Goal: Transaction & Acquisition: Purchase product/service

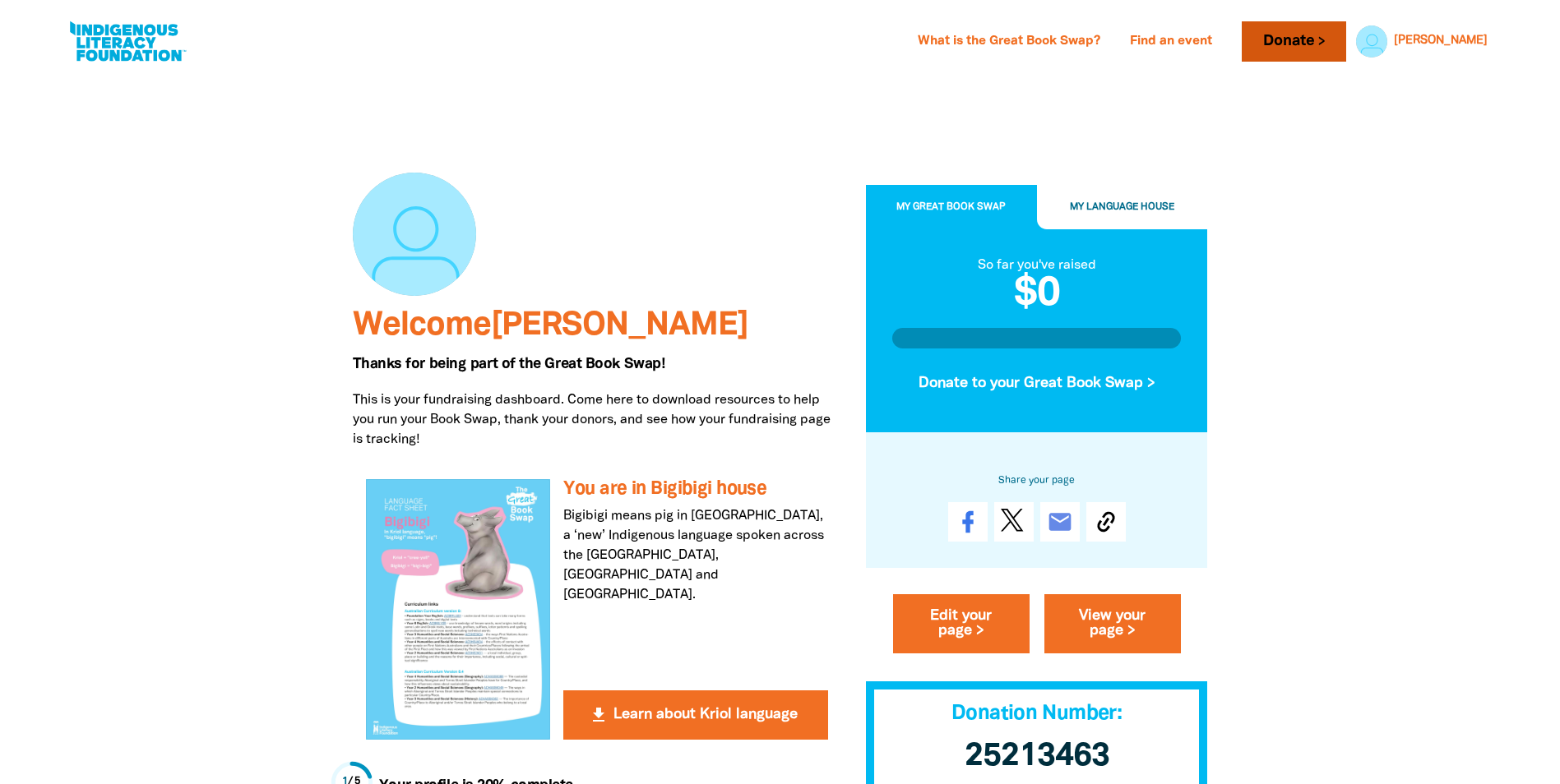
click at [1345, 34] on link "Donate" at bounding box center [1293, 41] width 104 height 40
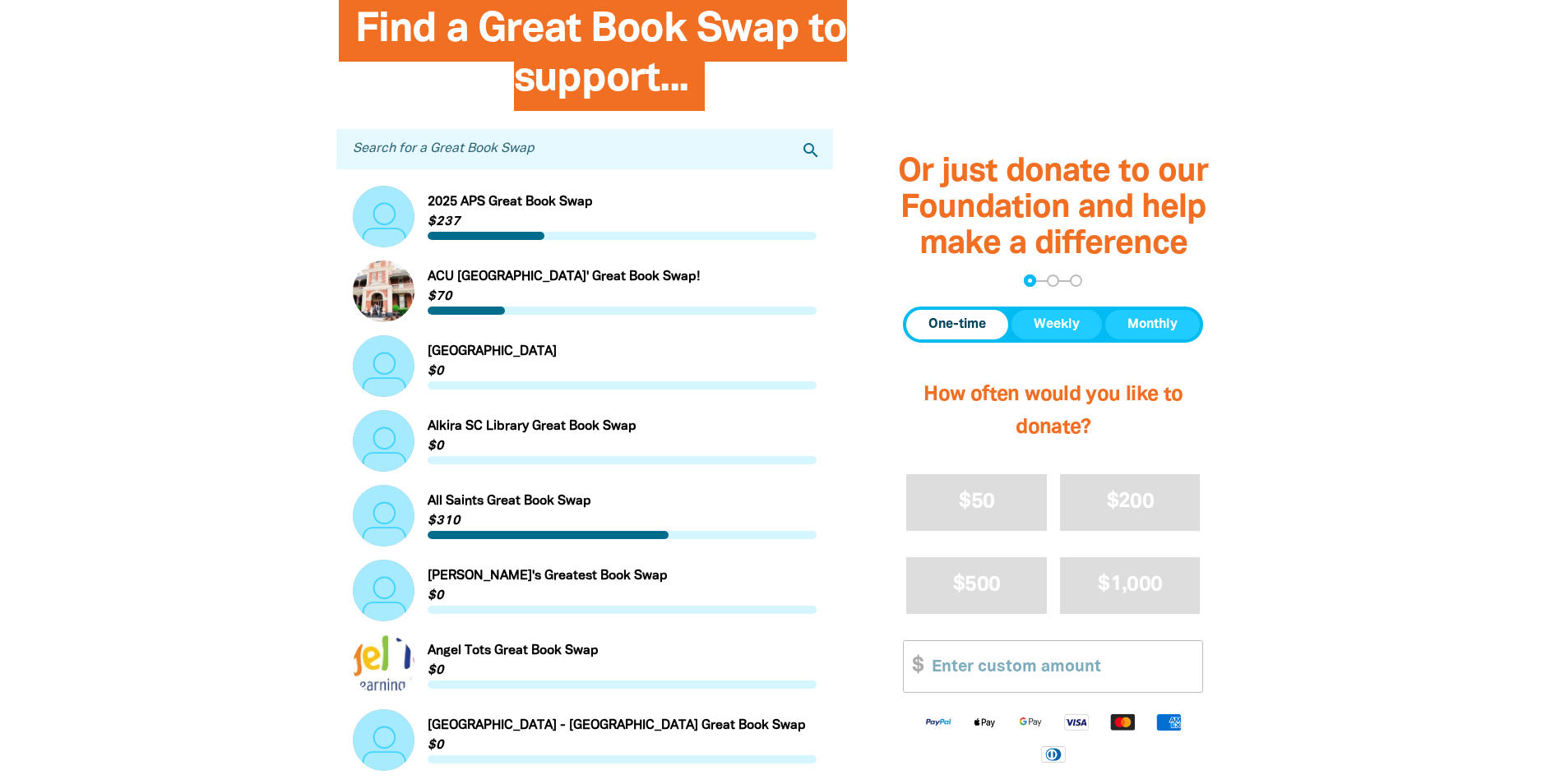
scroll to position [411, 0]
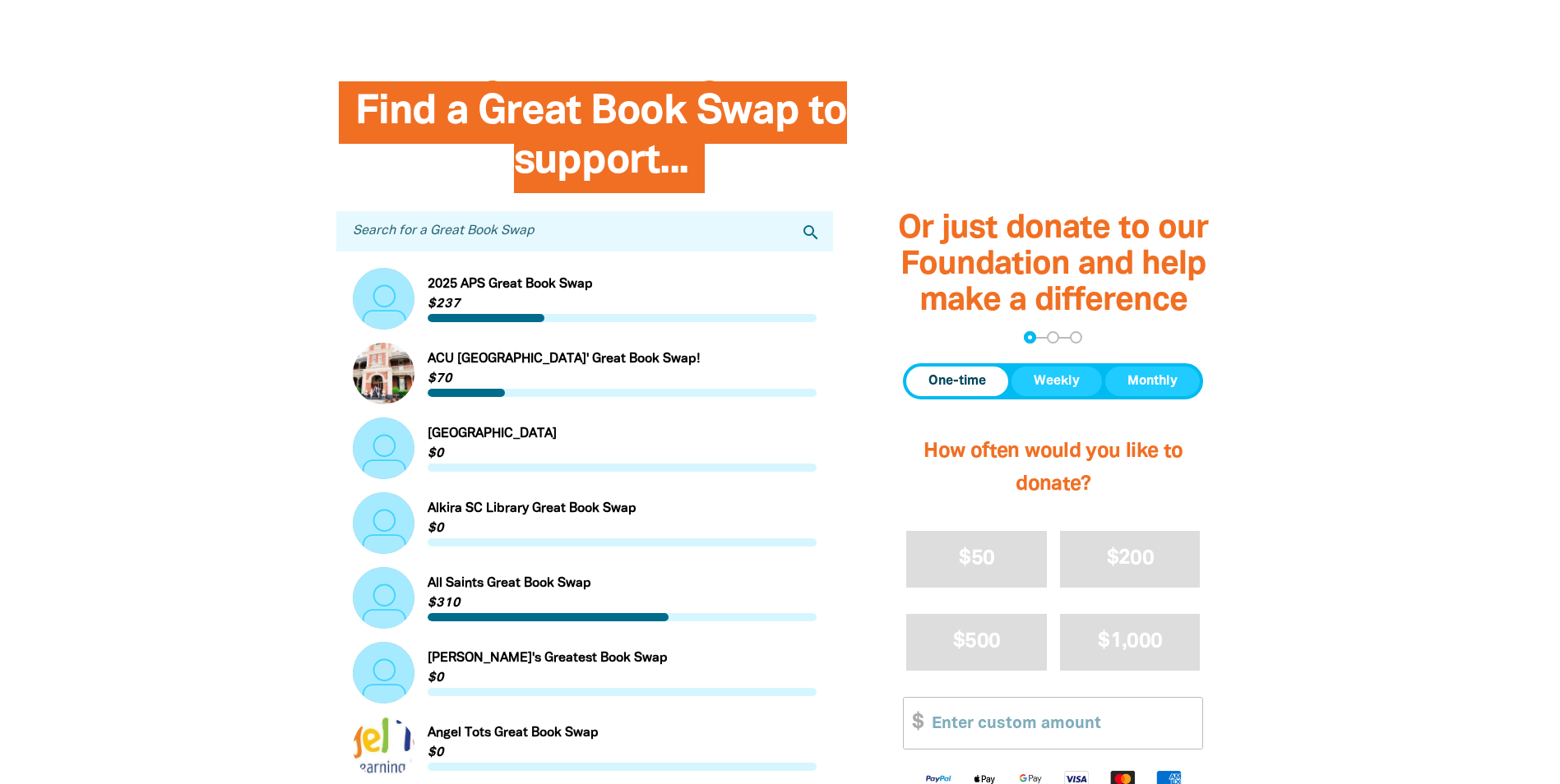
click at [443, 233] on input "Search for a Great Book Swap" at bounding box center [585, 231] width 498 height 40
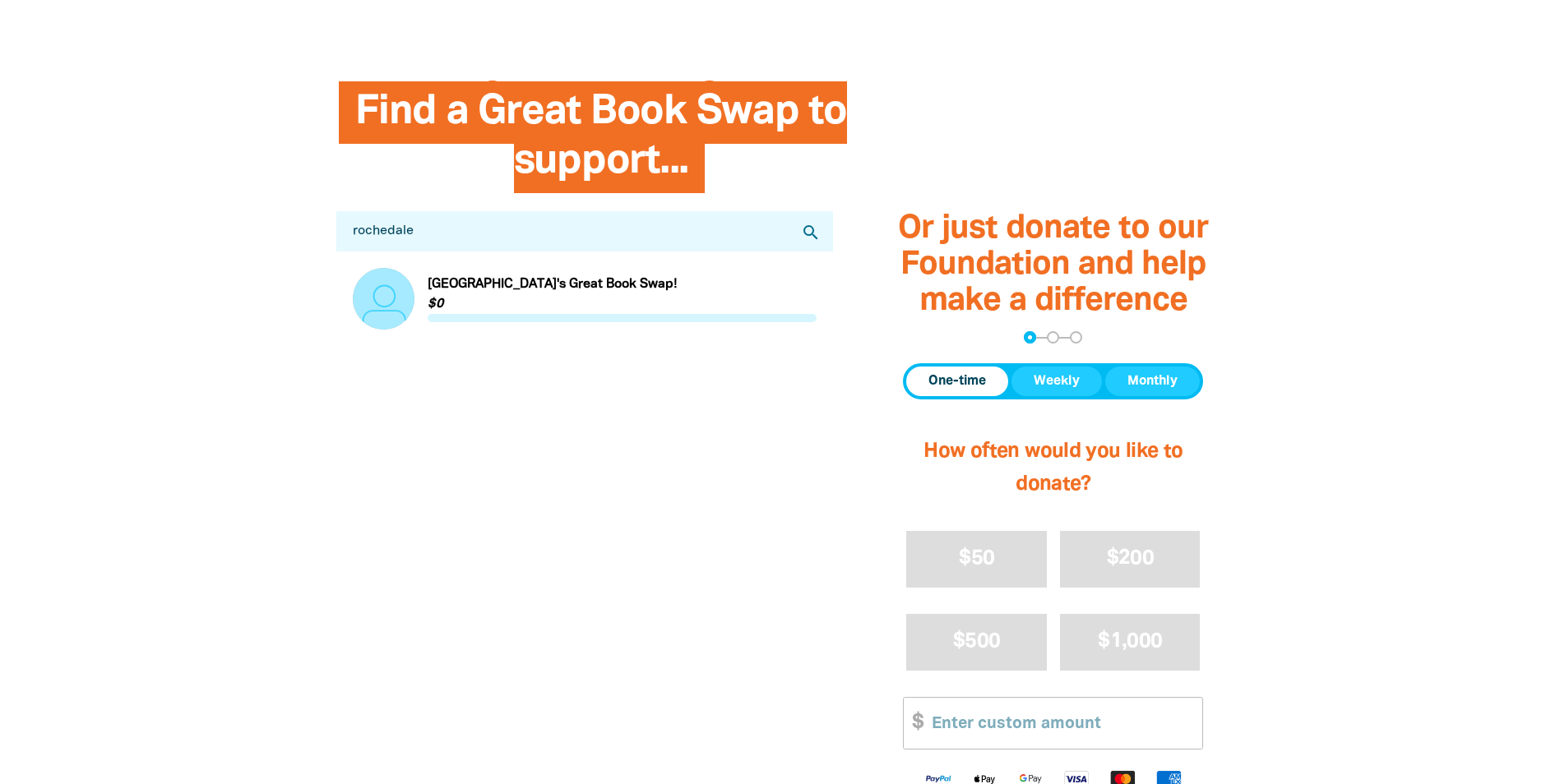
type input "rochedale"
click at [525, 295] on link "Link to [GEOGRAPHIC_DATA]'s Great Book Swap!" at bounding box center [586, 299] width 465 height 62
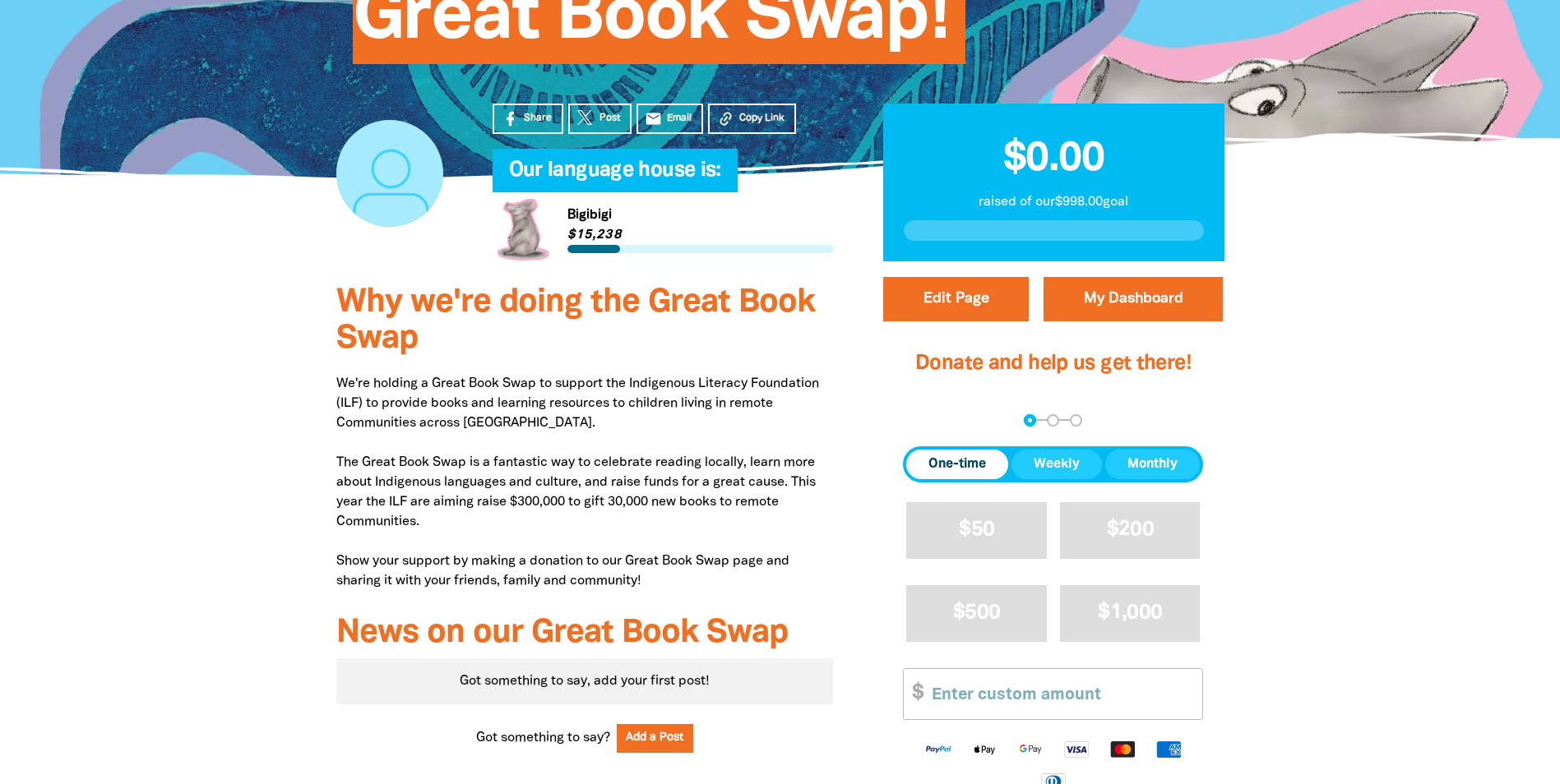
scroll to position [411, 0]
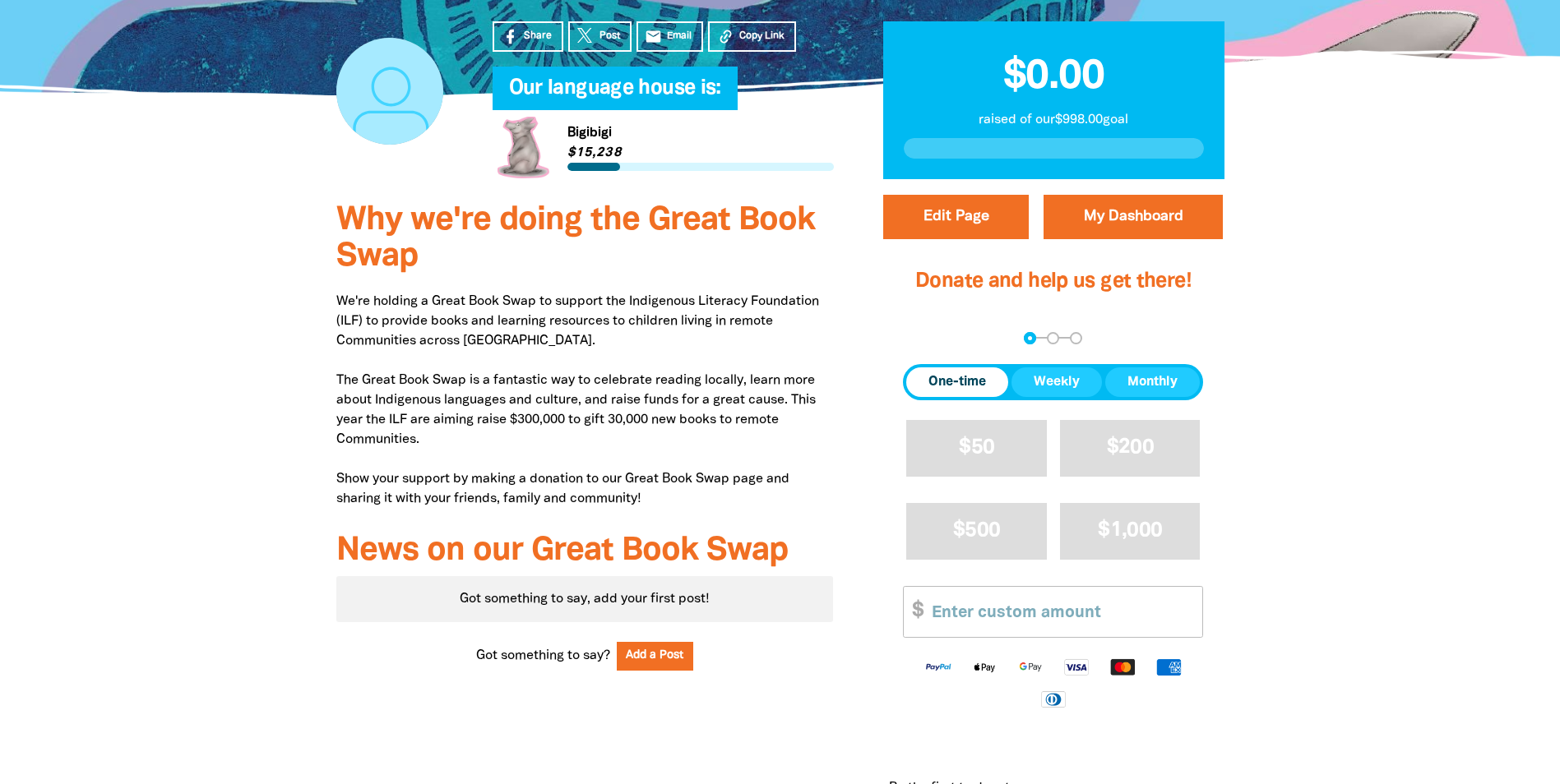
click at [944, 380] on span "One-time" at bounding box center [957, 382] width 57 height 20
click at [969, 614] on input "Other Amount" at bounding box center [1061, 613] width 282 height 51
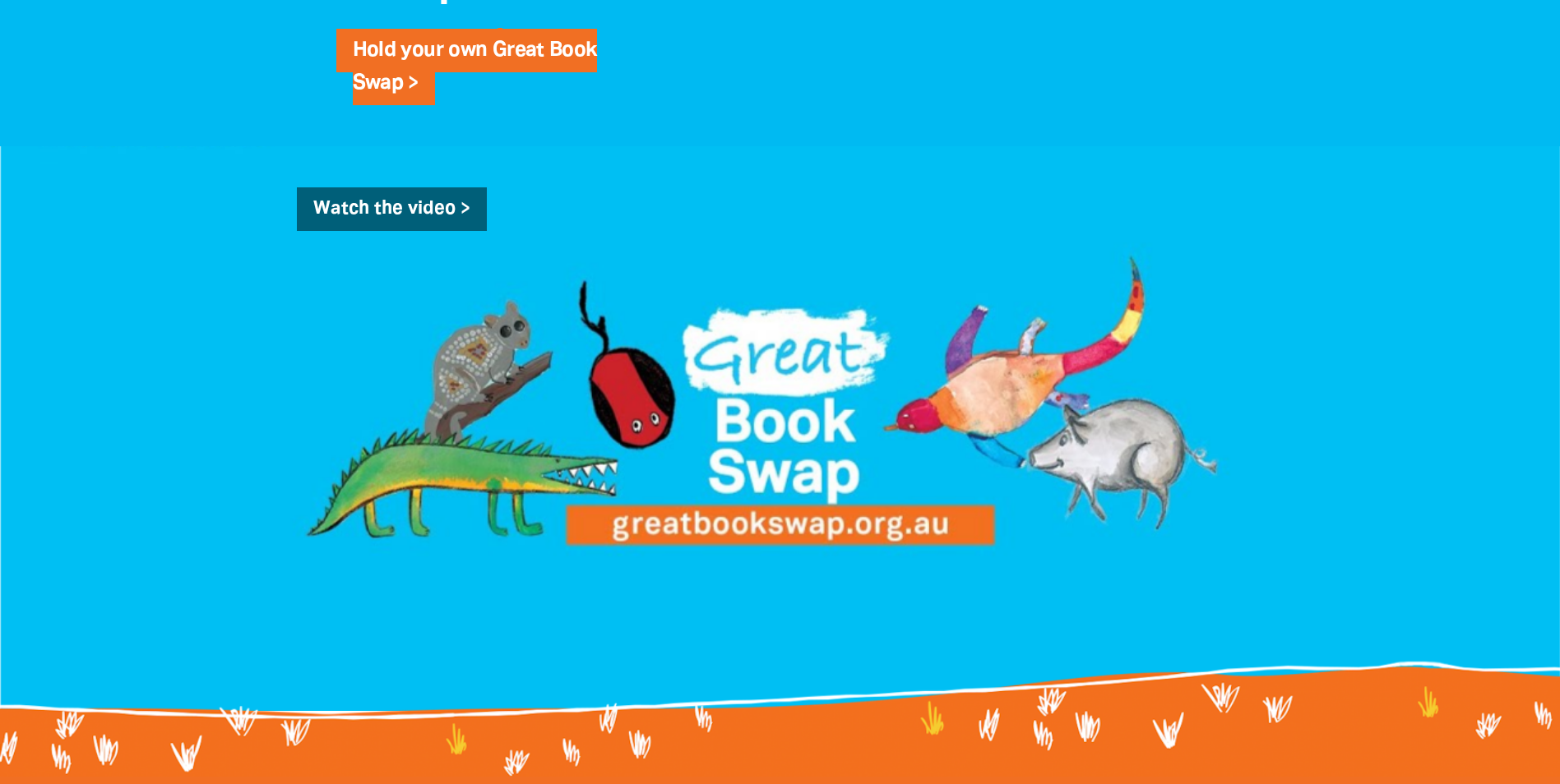
scroll to position [1644, 0]
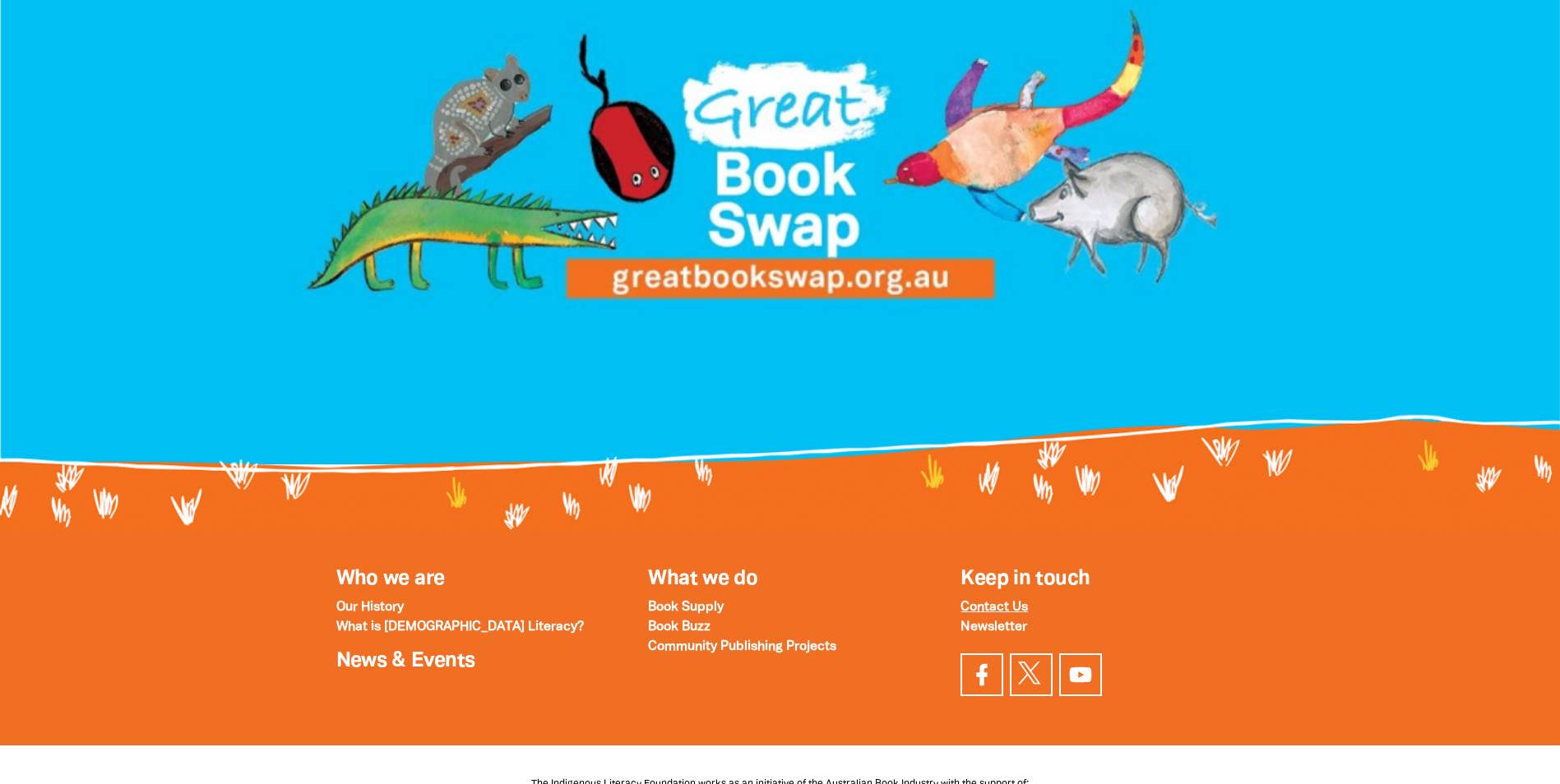
click at [988, 607] on strong "Contact Us" at bounding box center [994, 607] width 67 height 11
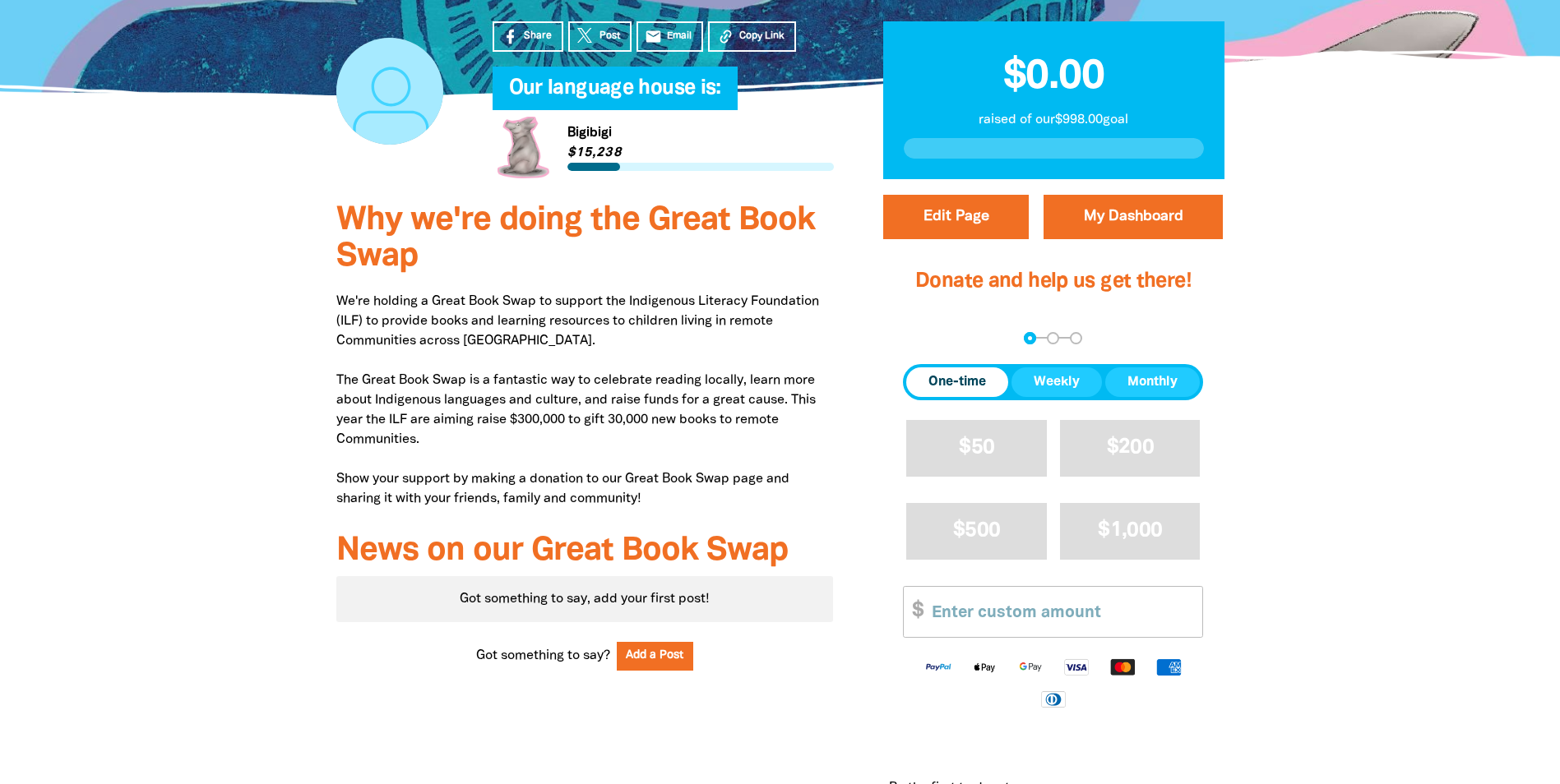
scroll to position [0, 0]
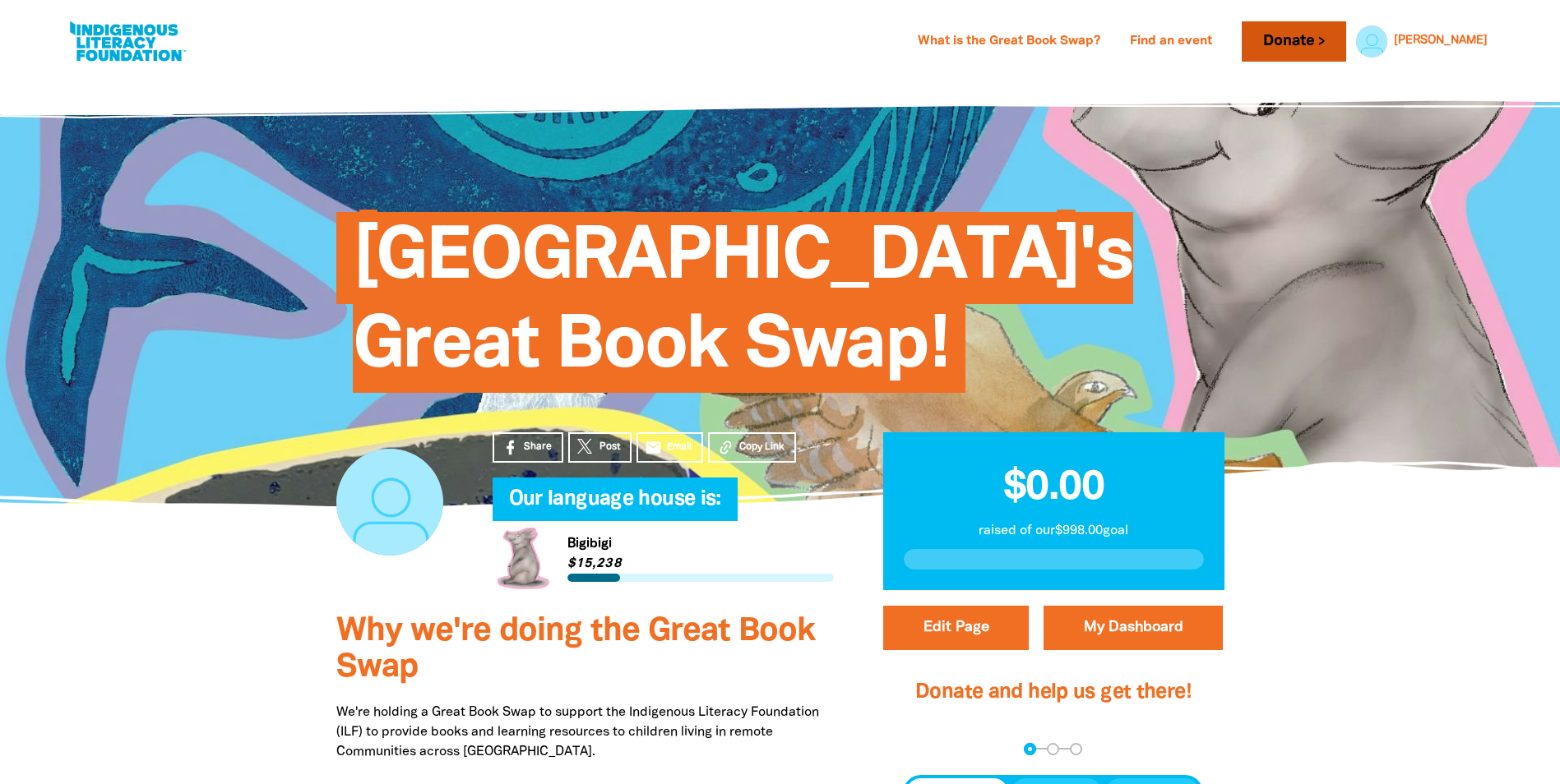
click at [1345, 44] on link "Donate" at bounding box center [1293, 41] width 104 height 40
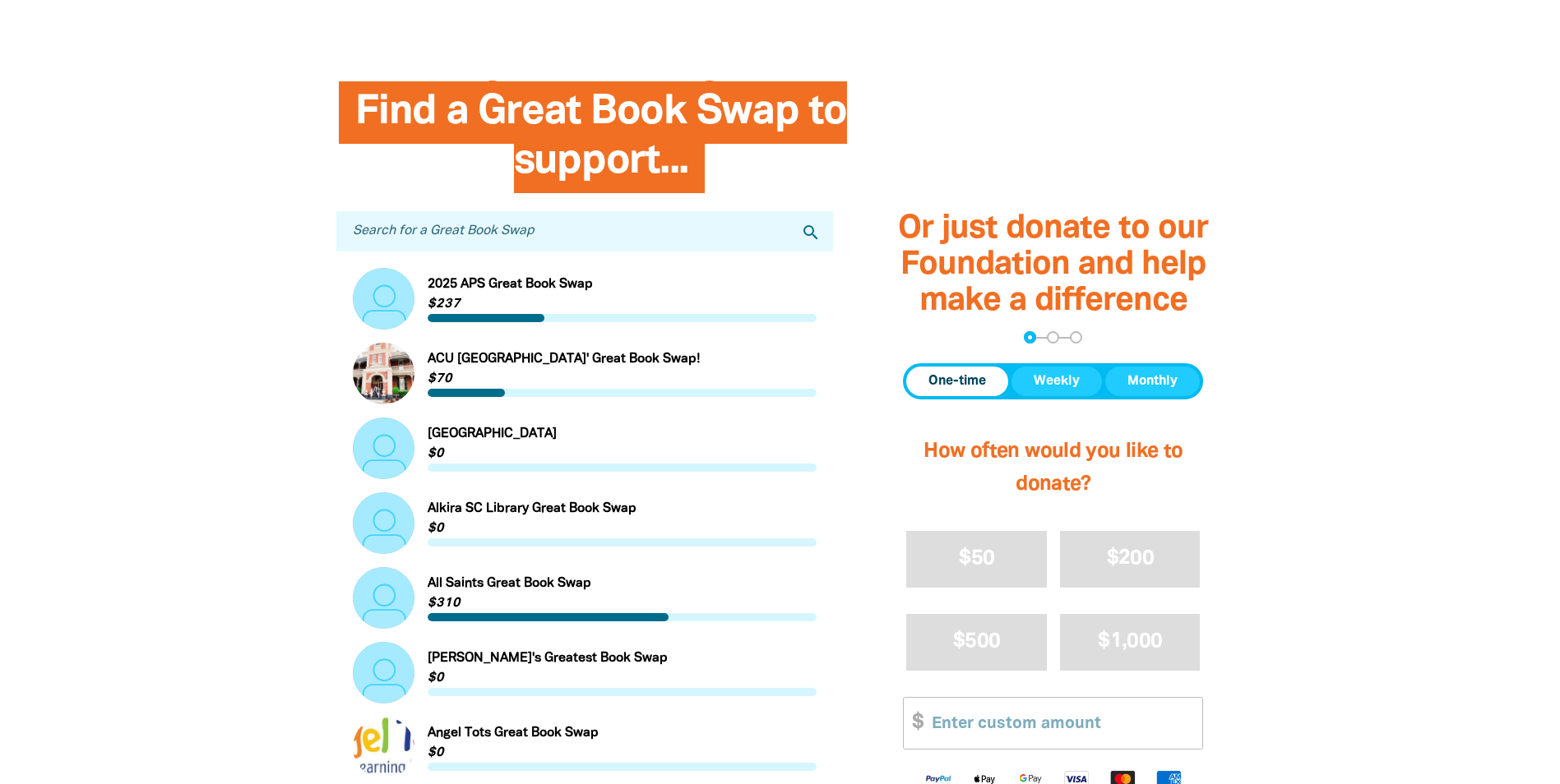
scroll to position [246, 0]
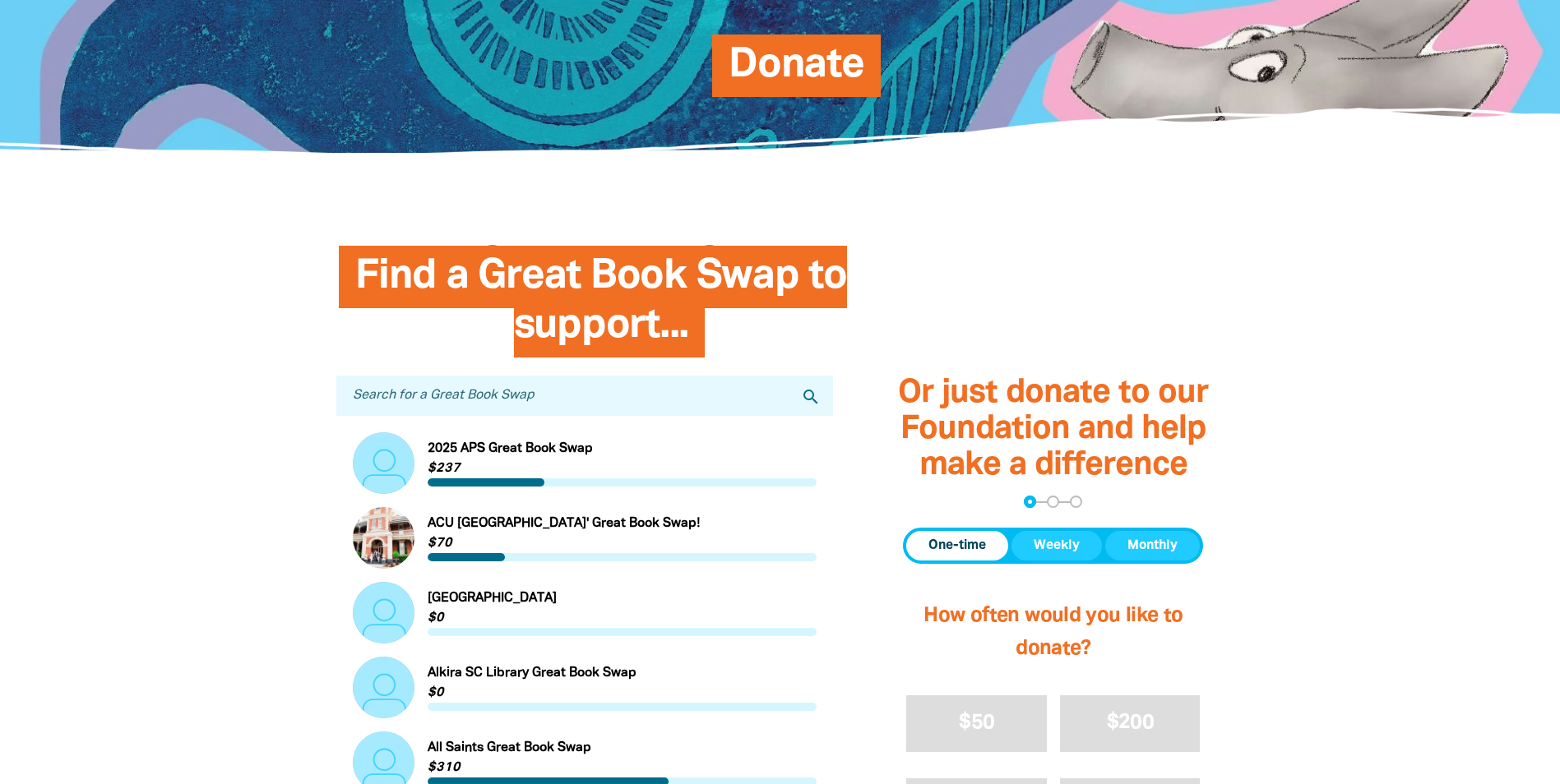
click at [407, 393] on input "Search for a Great Book Swap" at bounding box center [585, 395] width 498 height 40
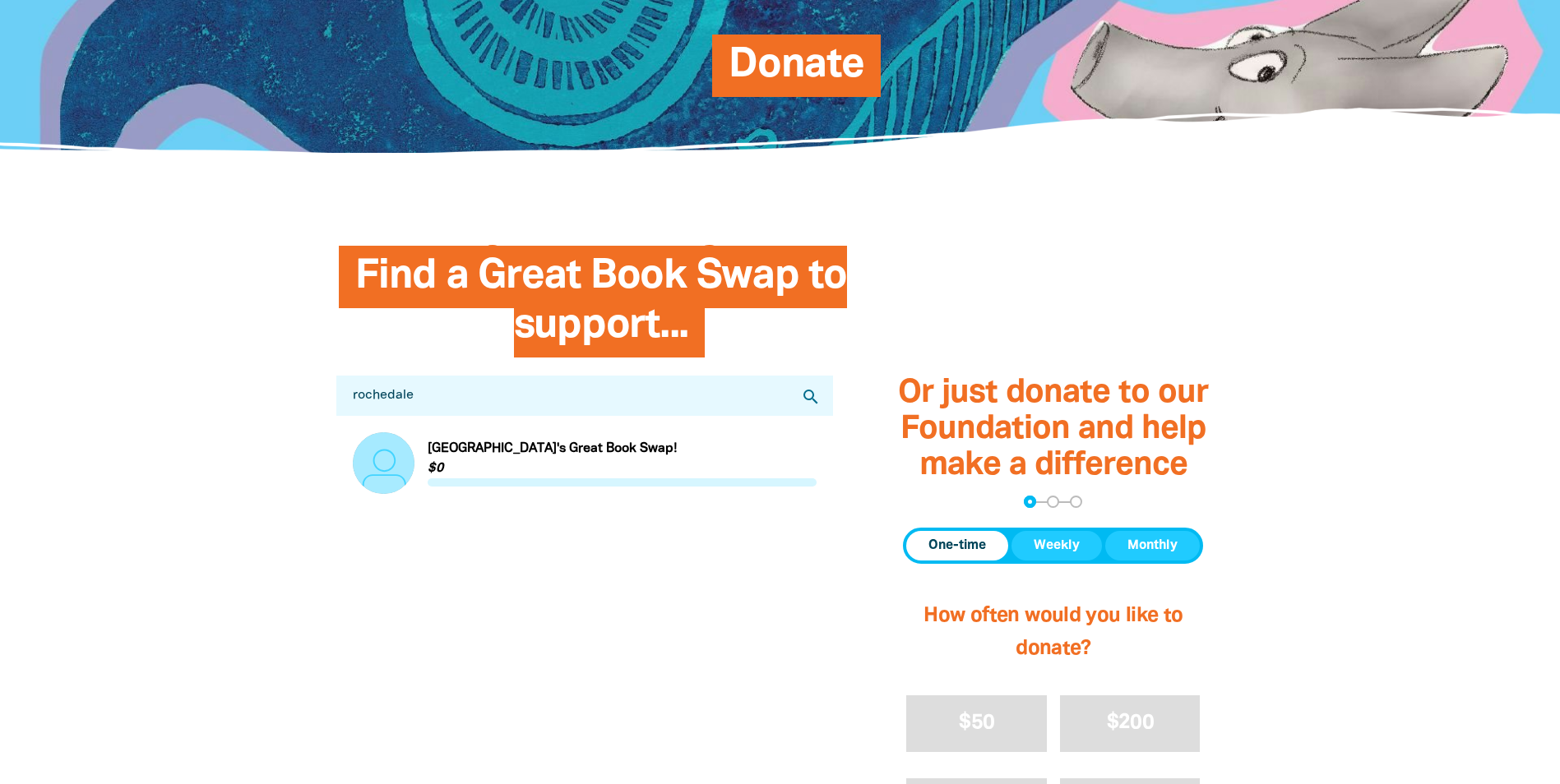
type input "rochedale"
click at [499, 455] on link "Link to [GEOGRAPHIC_DATA]'s Great Book Swap!" at bounding box center [586, 464] width 465 height 62
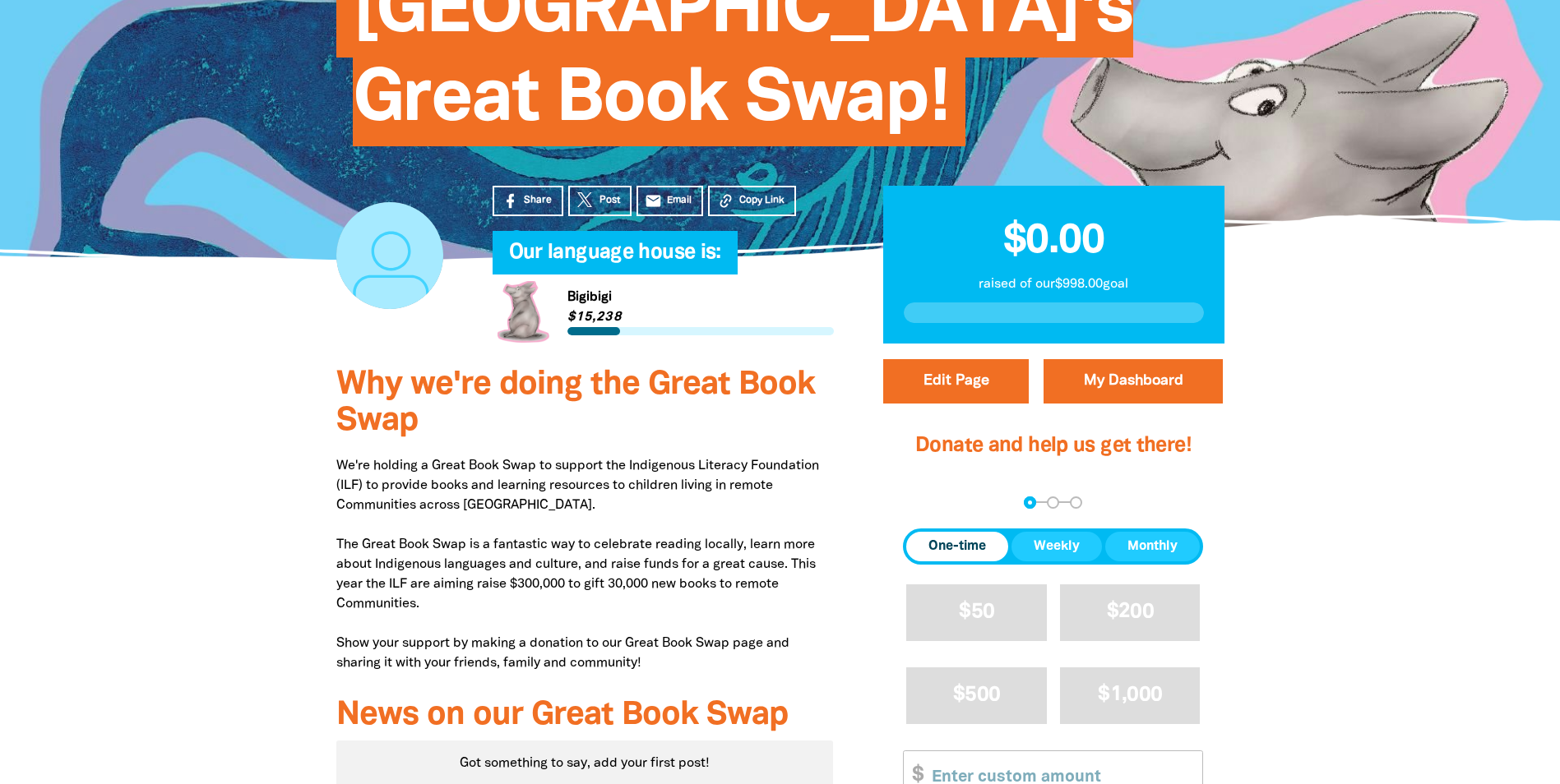
scroll to position [329, 0]
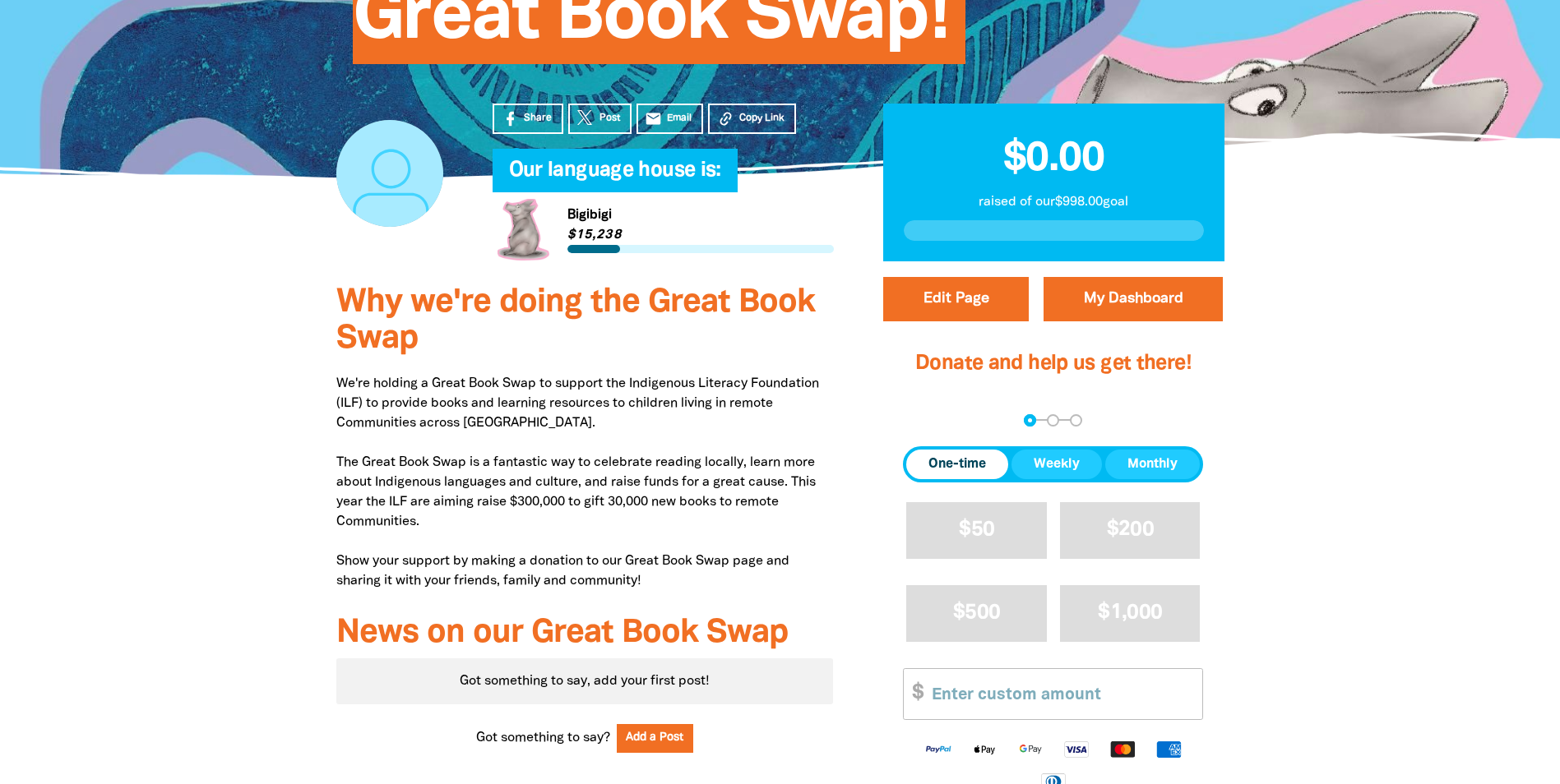
click at [960, 466] on span "One-time" at bounding box center [957, 464] width 57 height 20
click at [966, 698] on input "Other Amount" at bounding box center [1061, 694] width 282 height 51
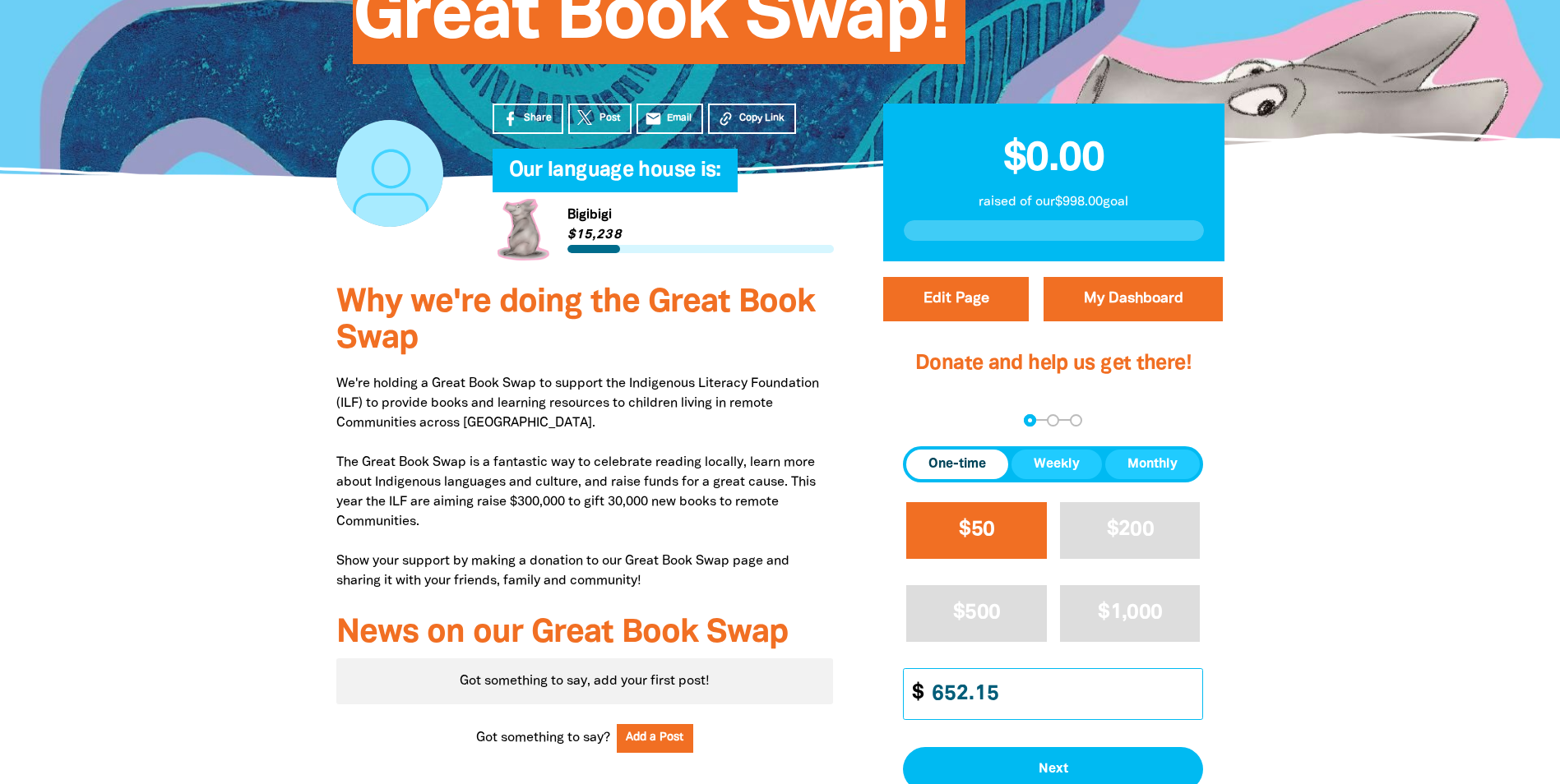
scroll to position [411, 0]
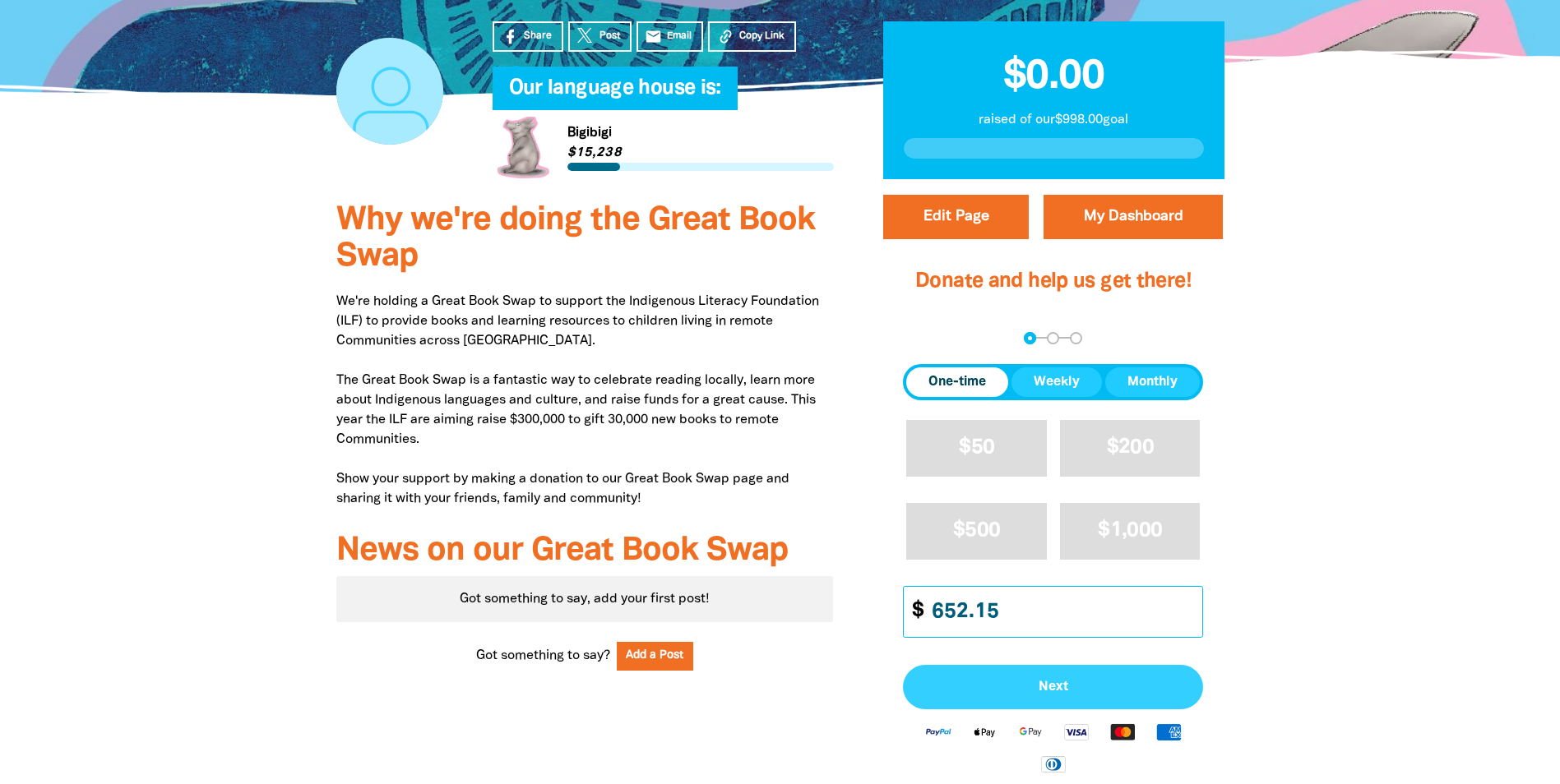
type input "652.15"
click at [1043, 693] on span "Next" at bounding box center [1053, 688] width 264 height 13
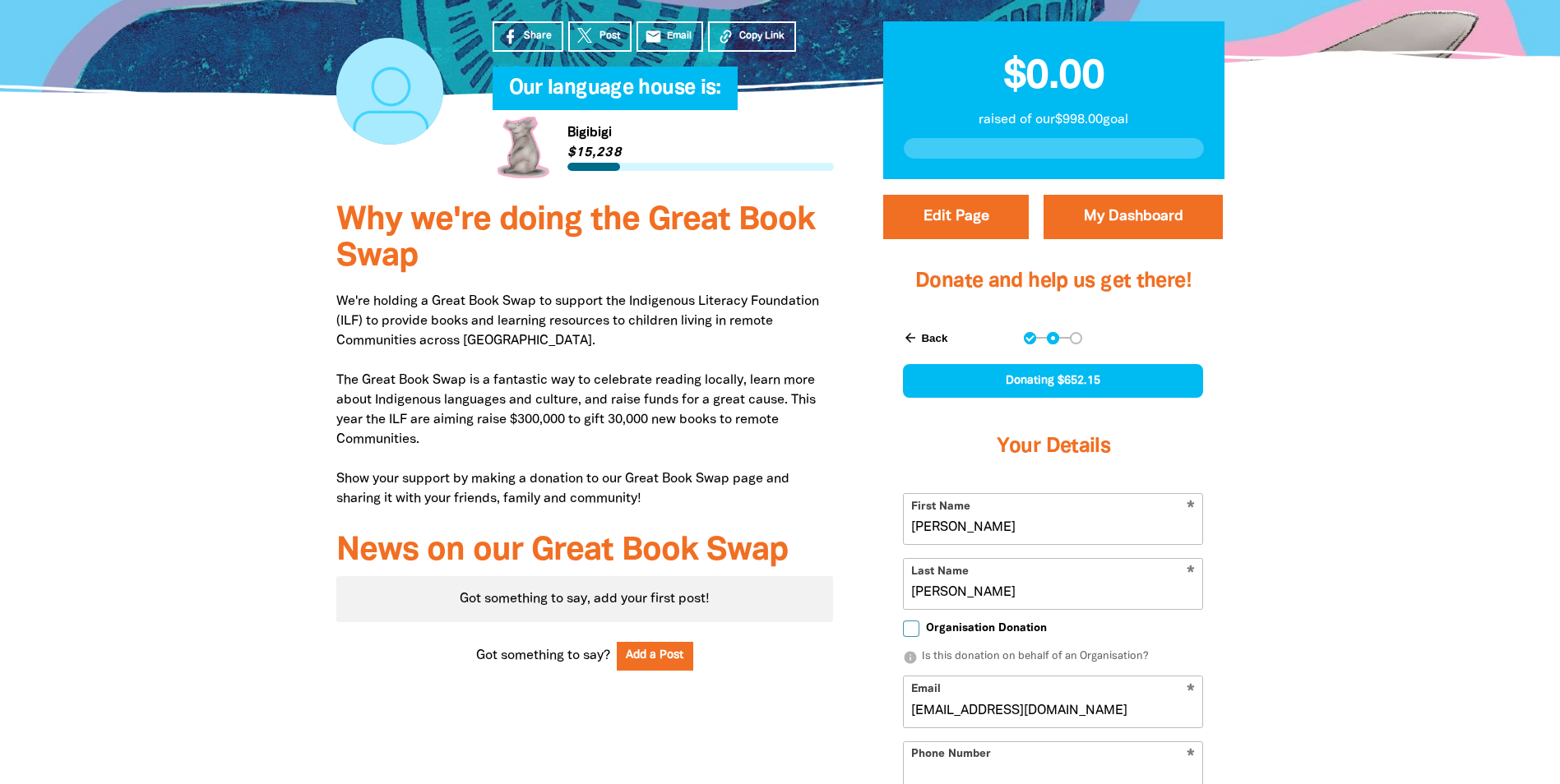
scroll to position [578, 0]
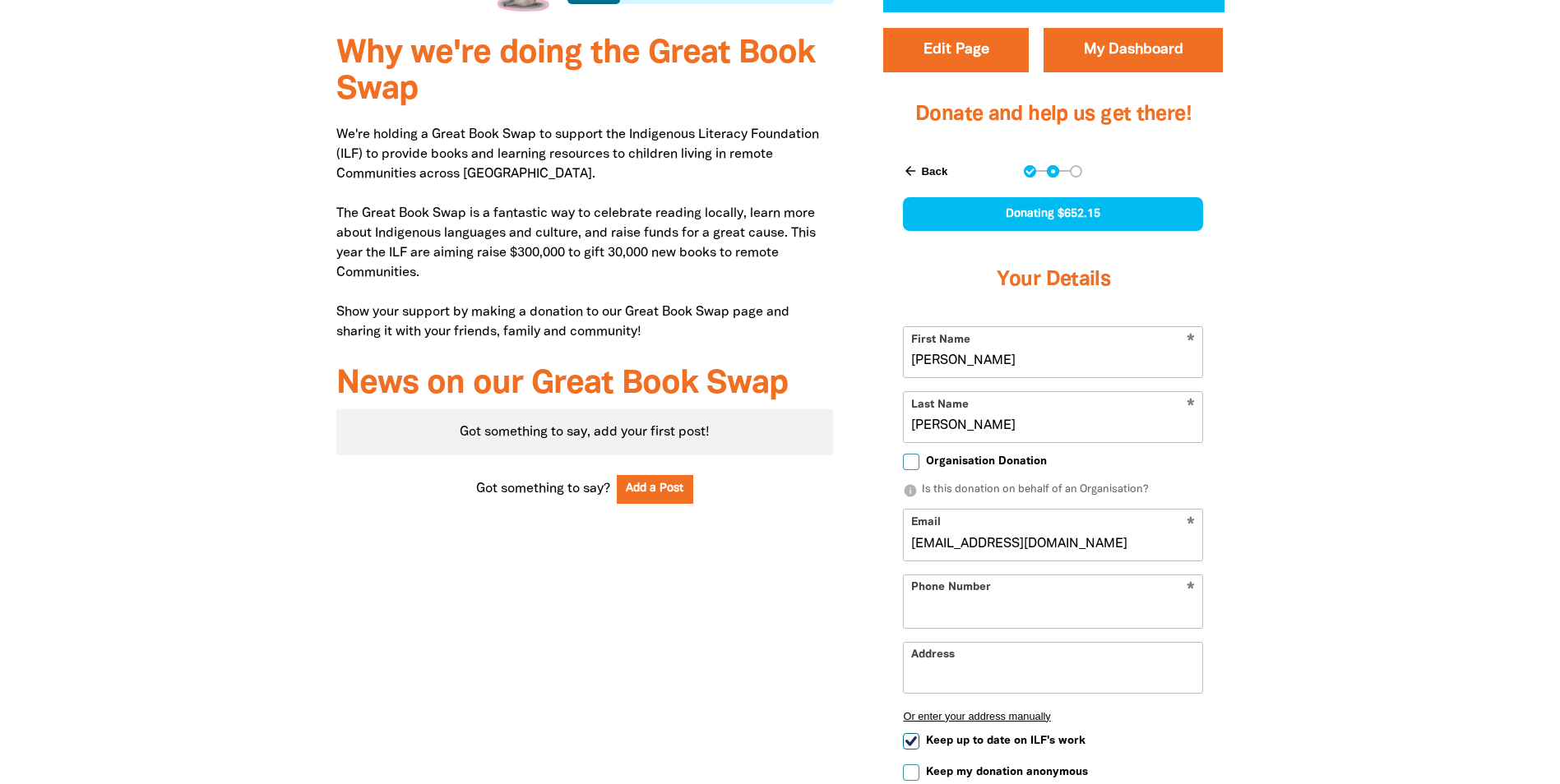
select select "AU"
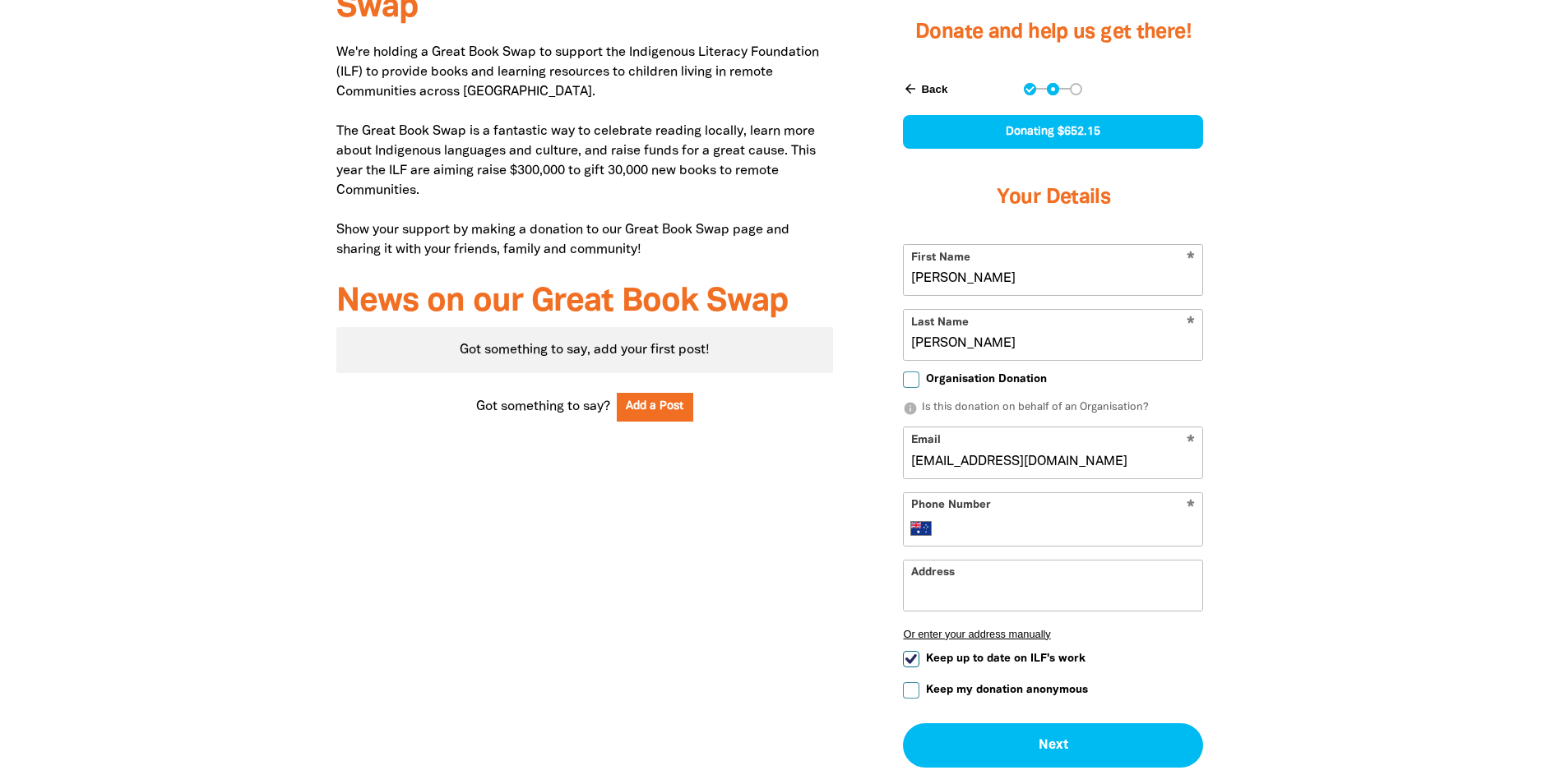
scroll to position [743, 0]
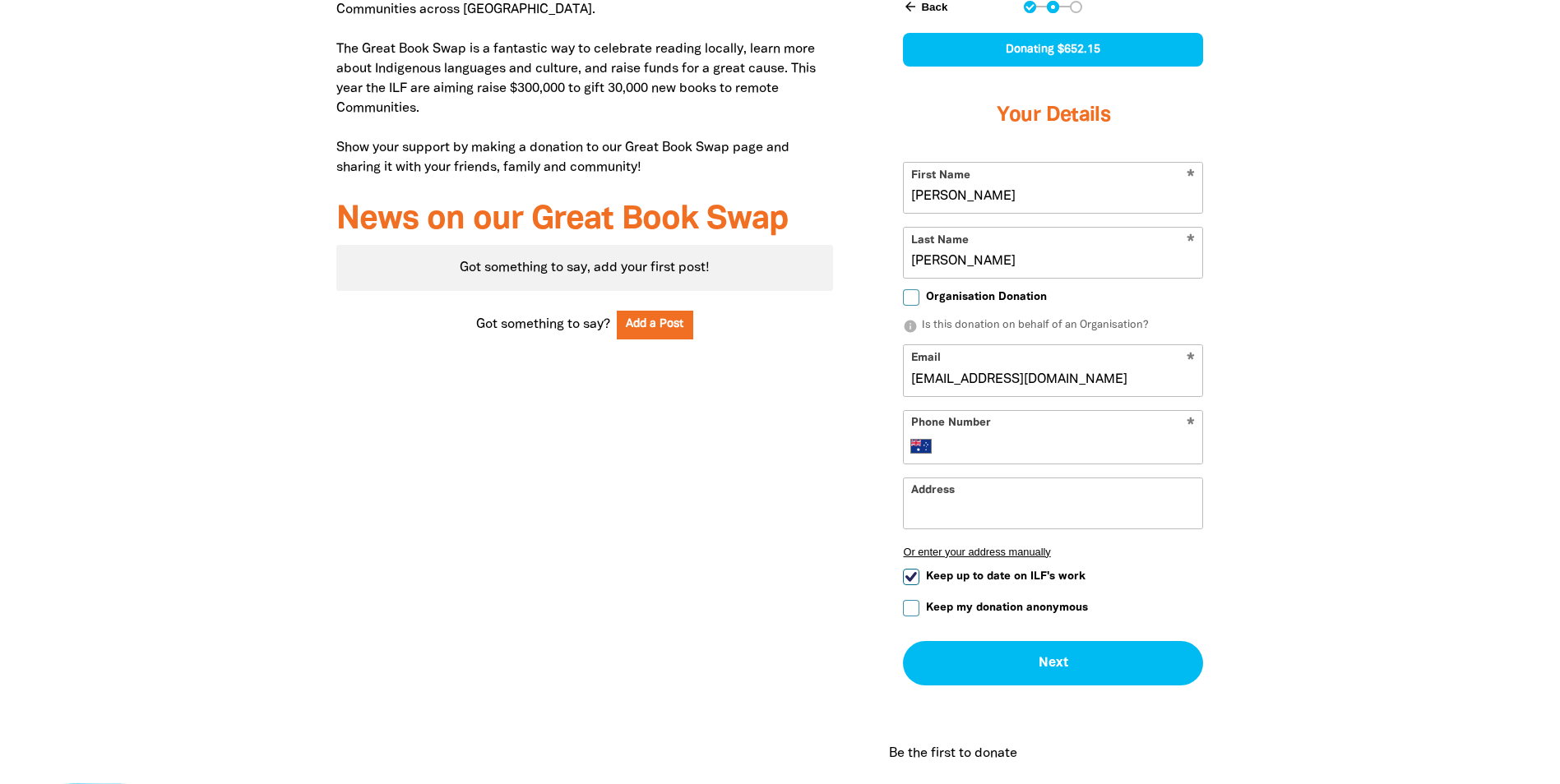
click at [973, 447] on input "Phone Number" at bounding box center [1070, 446] width 252 height 20
type input "[PHONE_NUMBER]"
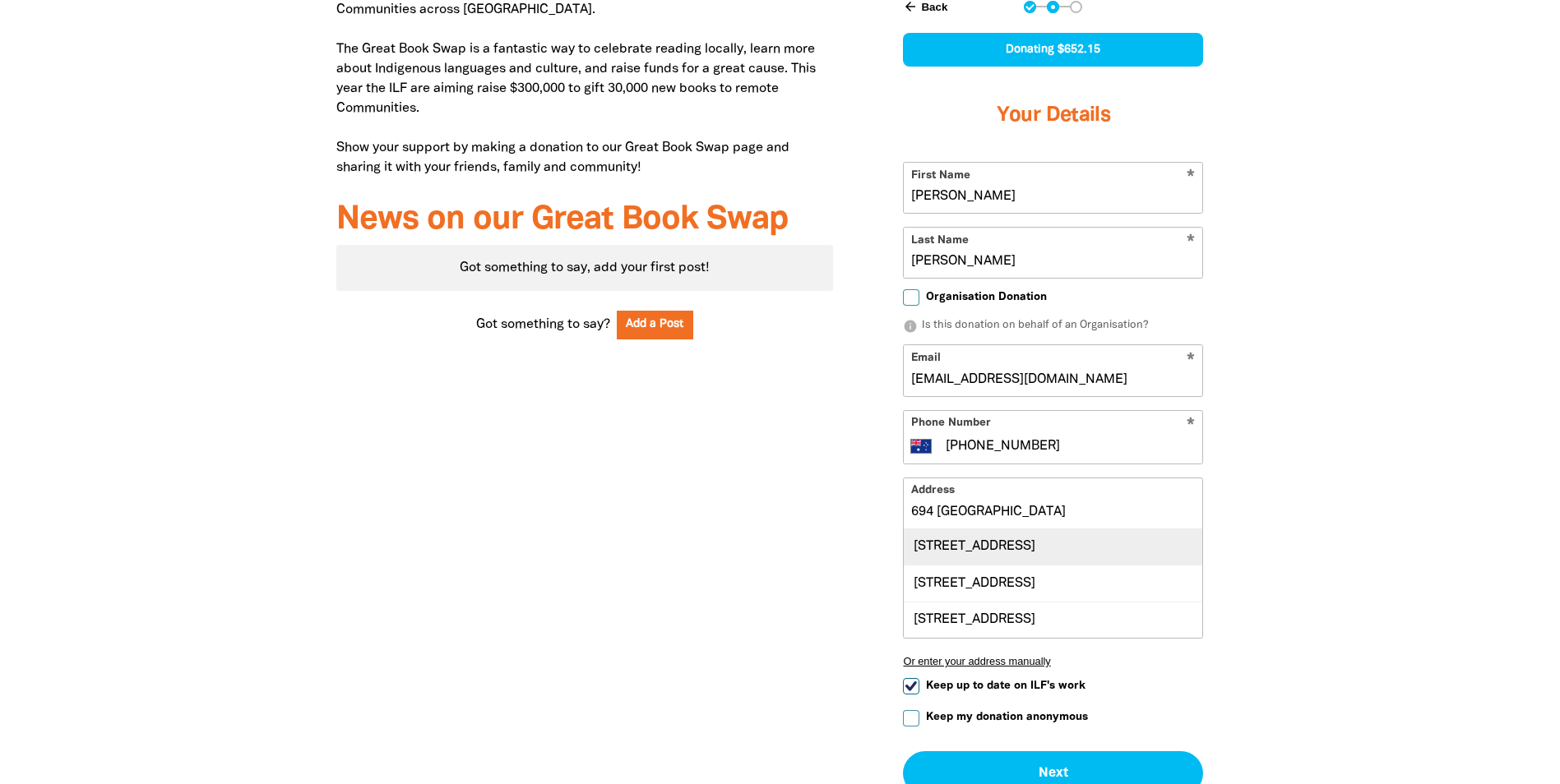
click at [986, 551] on div "[STREET_ADDRESS]" at bounding box center [1053, 547] width 299 height 36
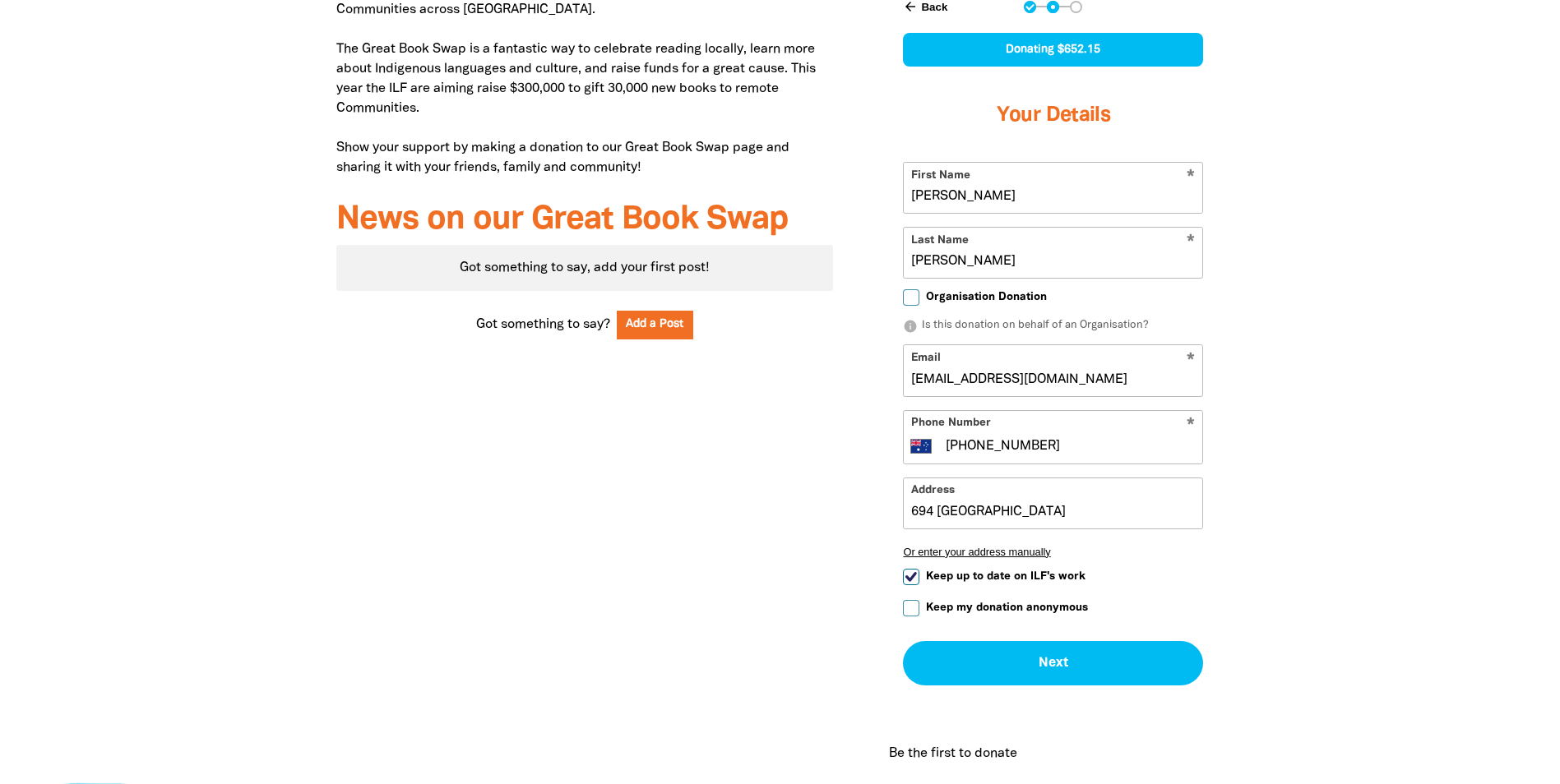
type input "[STREET_ADDRESS]"
drag, startPoint x: 938, startPoint y: 196, endPoint x: 905, endPoint y: 200, distance: 33.2
click at [905, 200] on input "[PERSON_NAME]" at bounding box center [1053, 188] width 299 height 51
type input "[GEOGRAPHIC_DATA]"
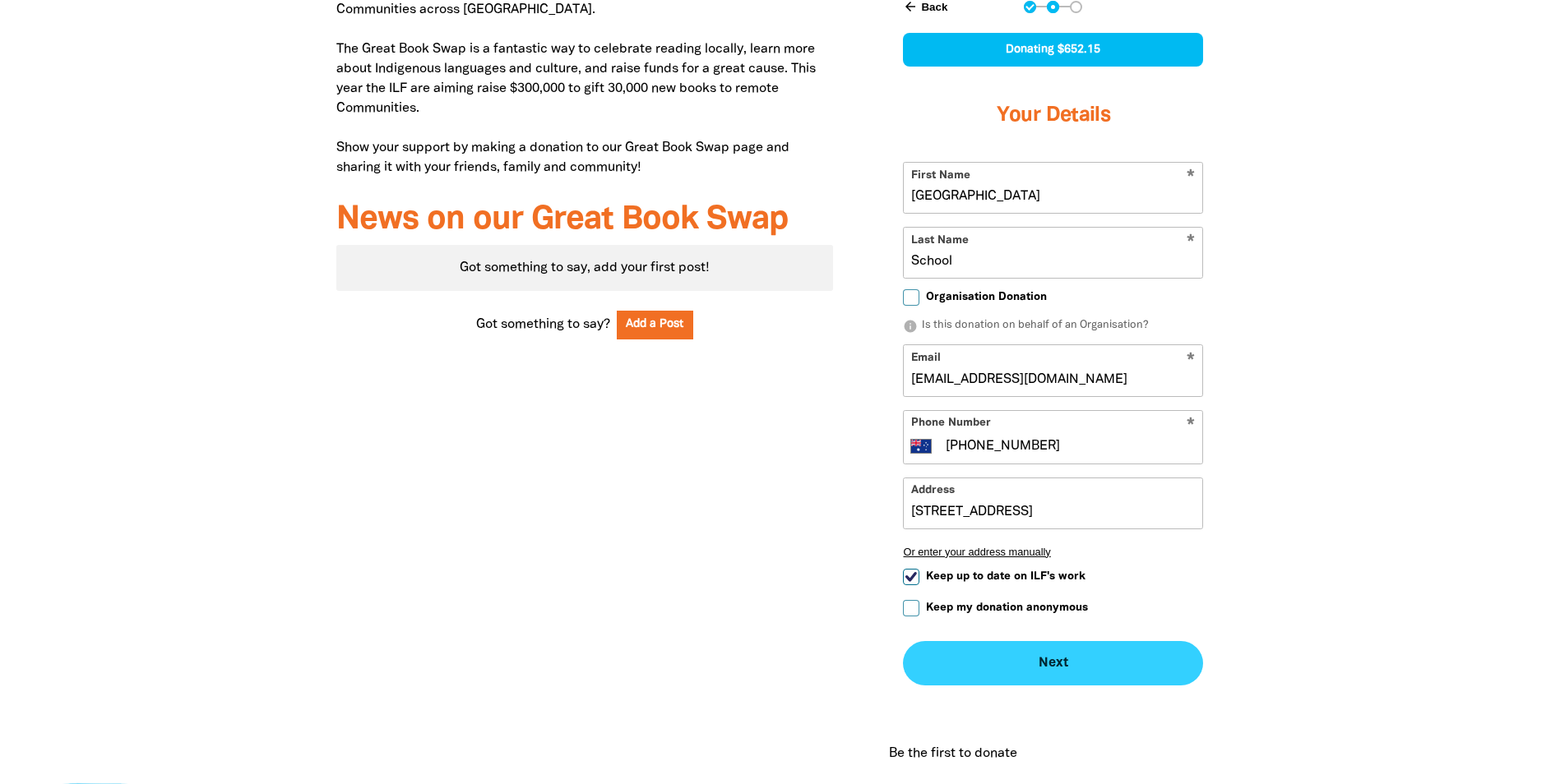
type input "School"
click at [1043, 662] on button "Next chevron_right" at bounding box center [1053, 663] width 300 height 44
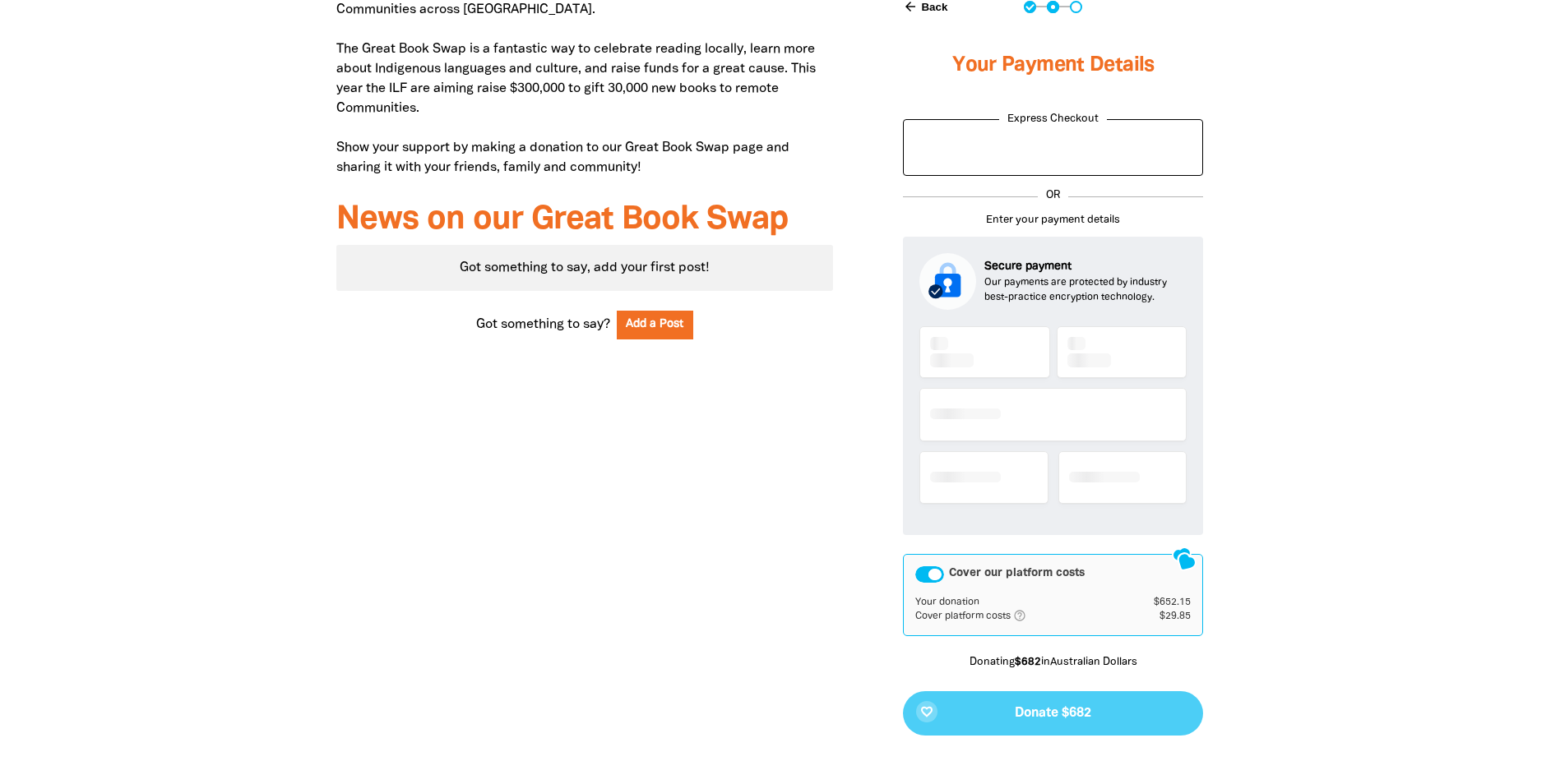
scroll to position [694, 0]
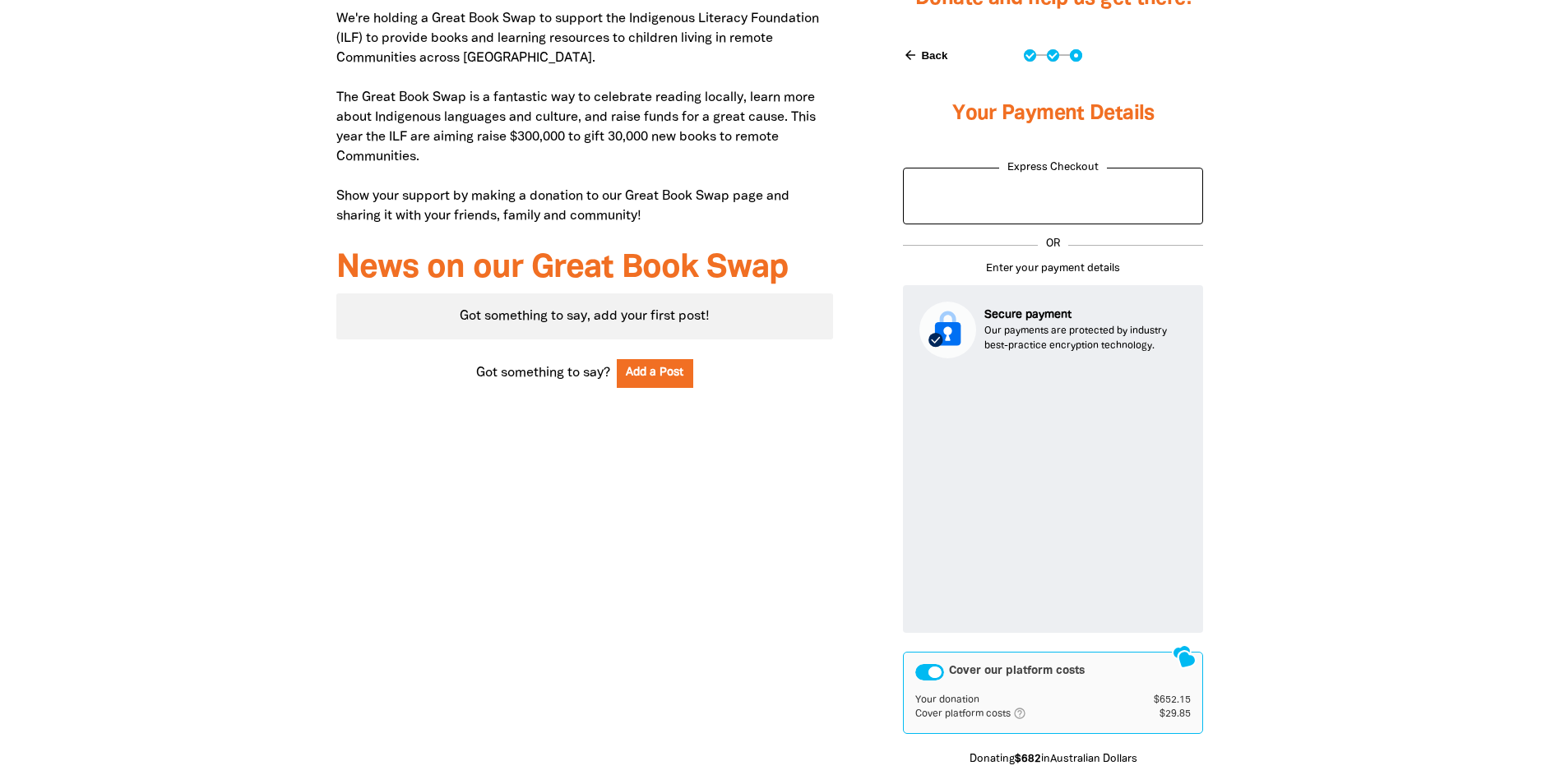
click at [917, 669] on div "Cover our platform costs" at bounding box center [929, 673] width 29 height 17
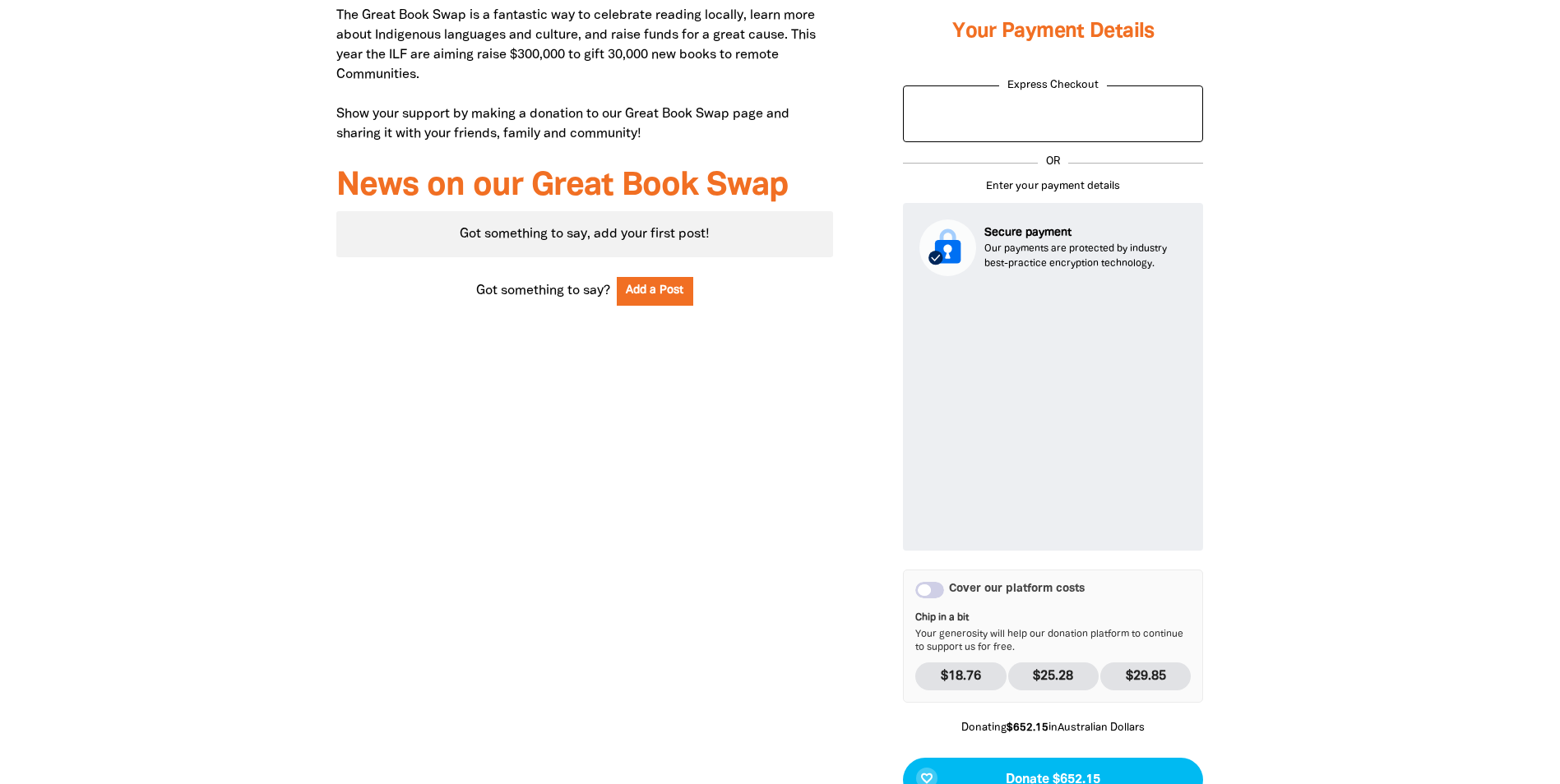
scroll to position [858, 0]
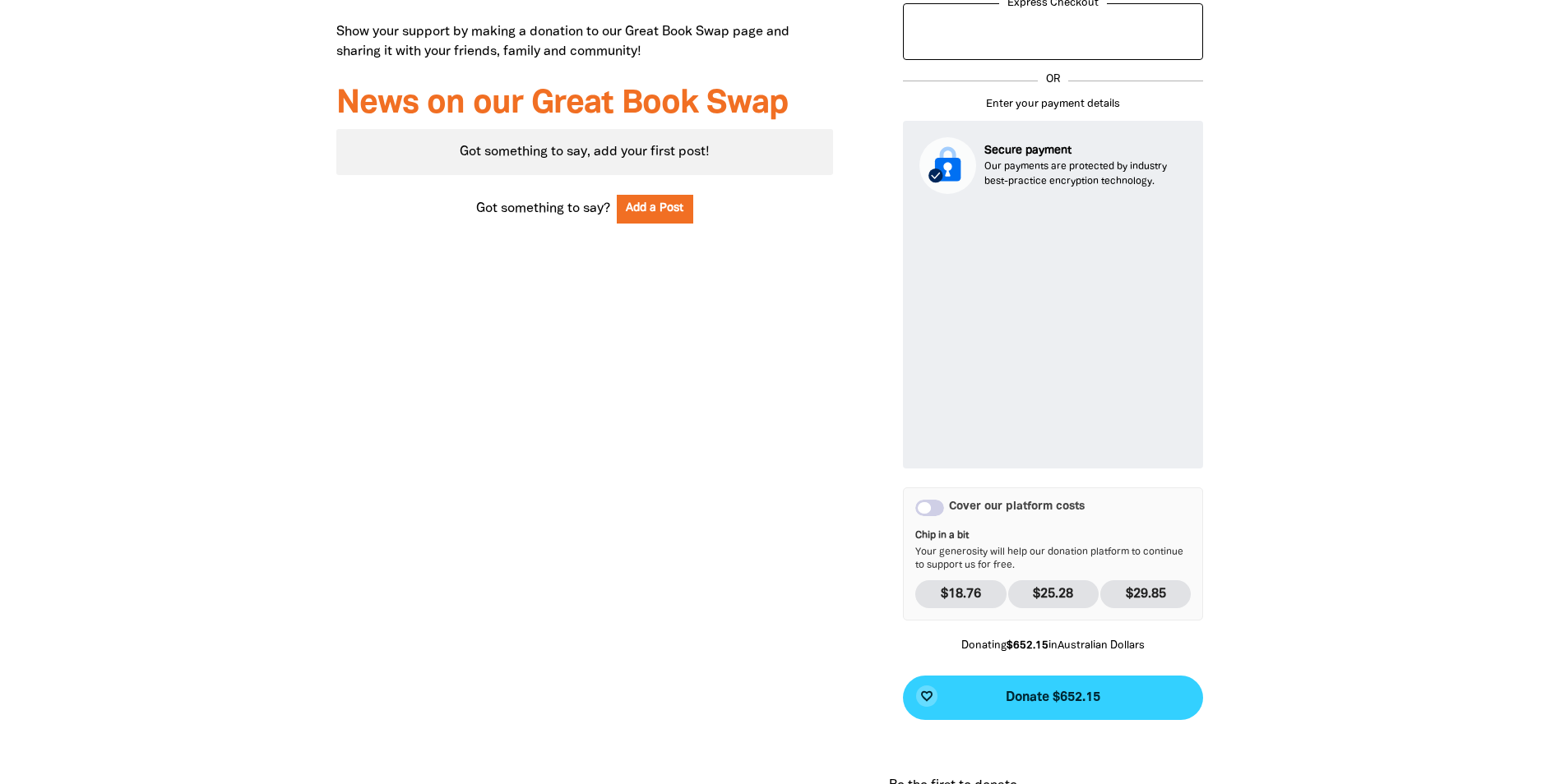
click at [1047, 697] on span "Donate $652.15" at bounding box center [1052, 698] width 95 height 13
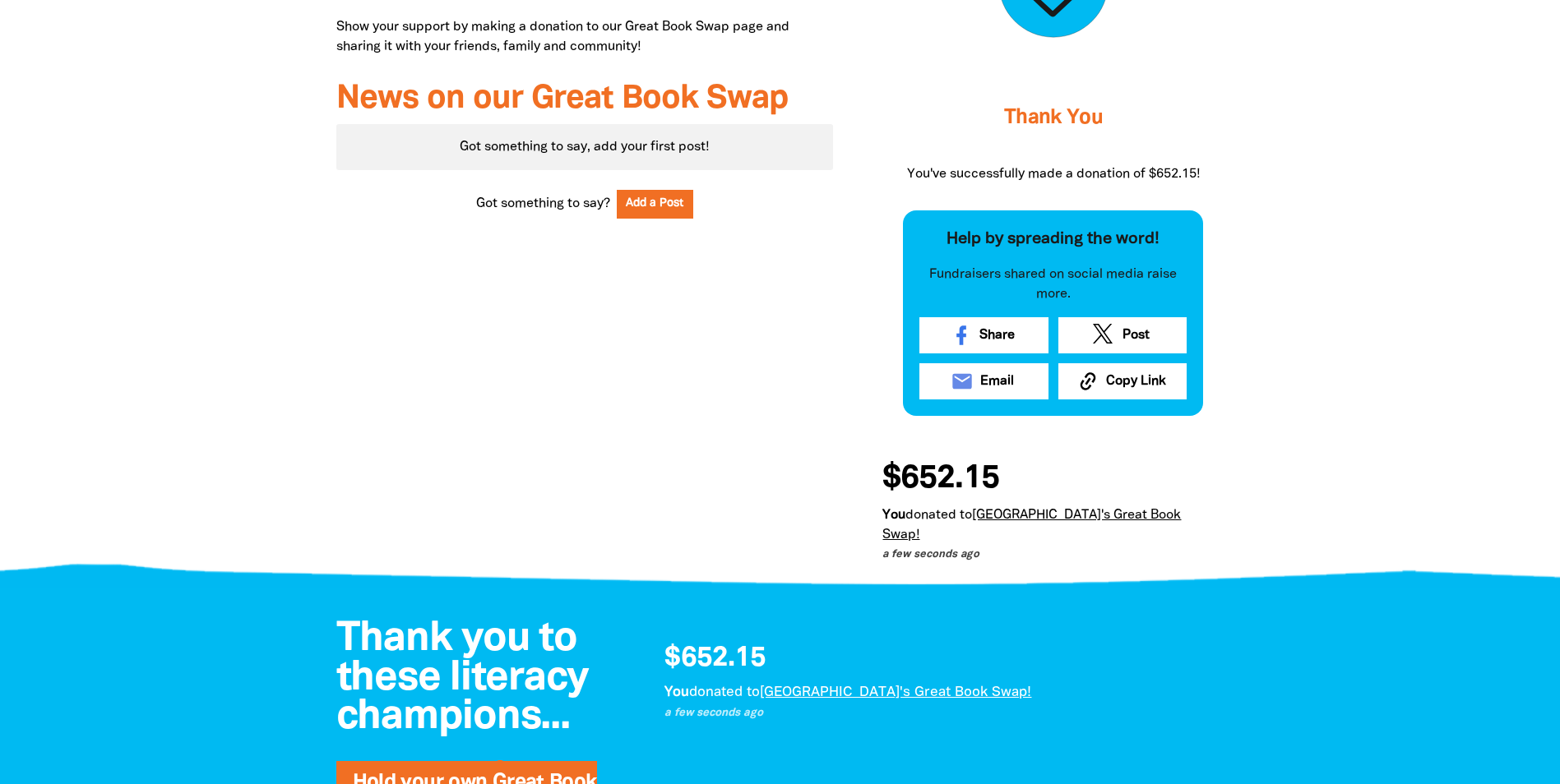
scroll to position [781, 0]
